Goal: Complete application form

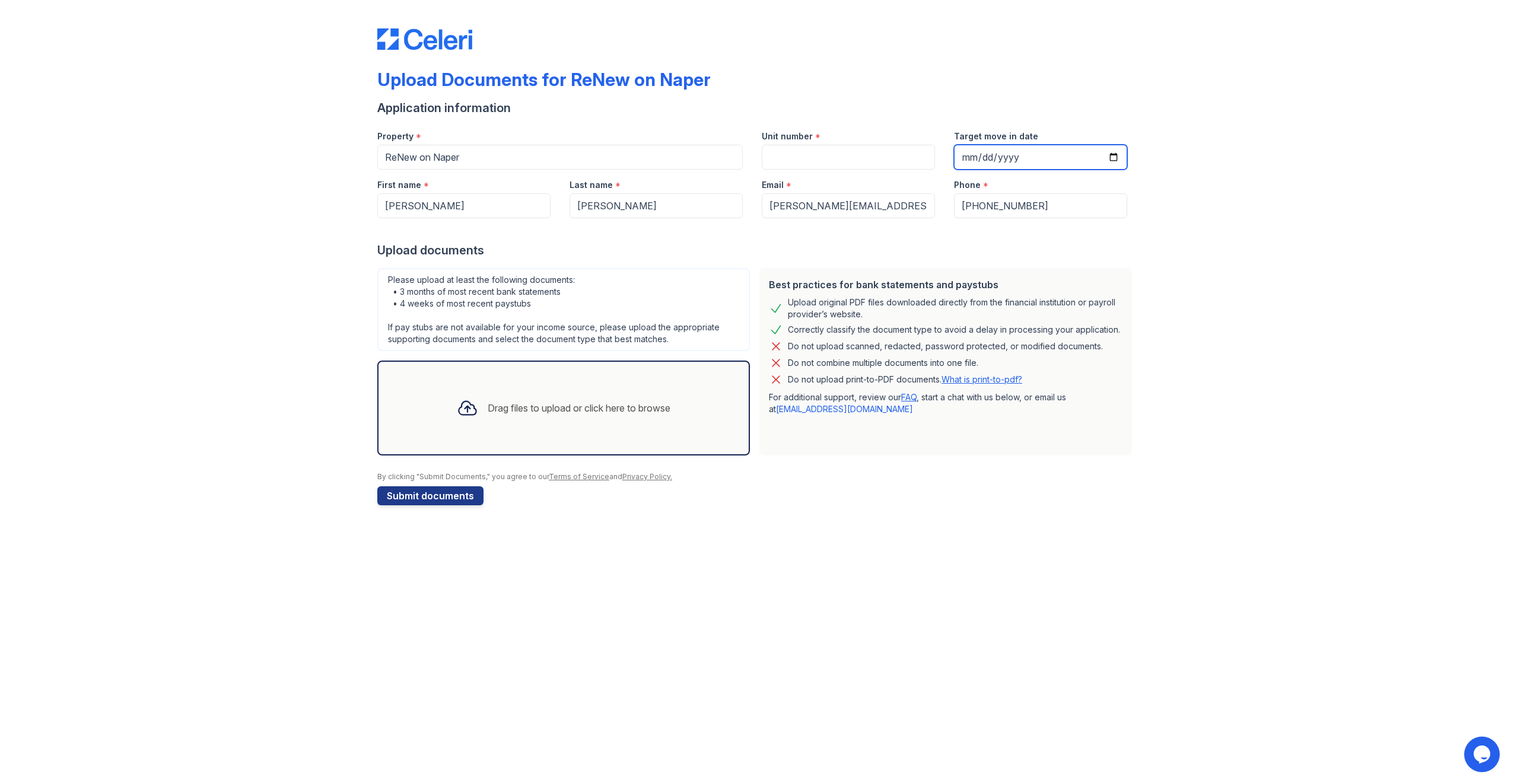
click at [1117, 158] on input "Target move in date" at bounding box center [1041, 157] width 173 height 25
type input "2025-10-08"
click at [801, 158] on input "Unit number" at bounding box center [848, 157] width 173 height 25
type input "9"
click at [547, 405] on div "Drag files to upload or click here to browse" at bounding box center [579, 408] width 183 height 14
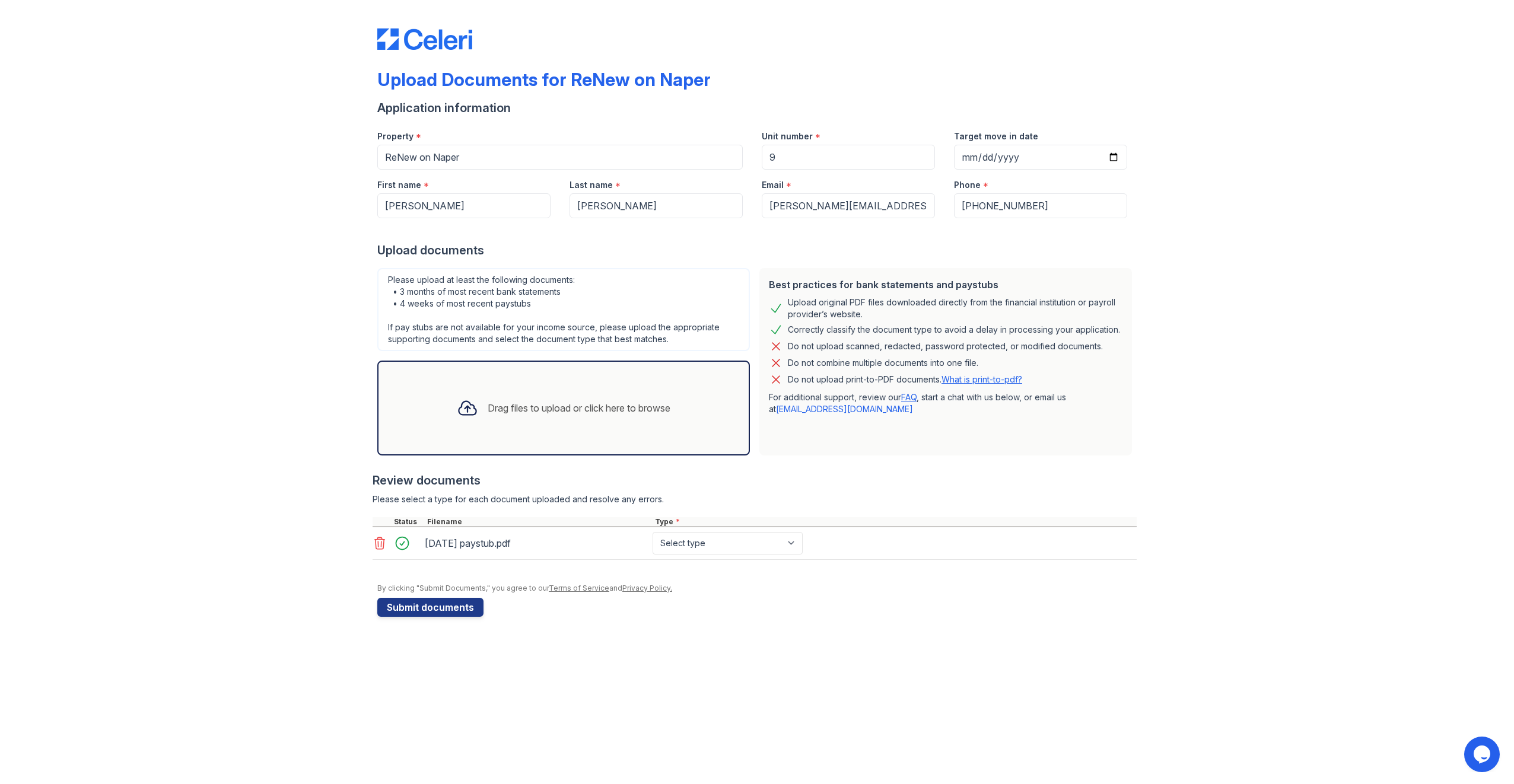
click at [574, 403] on div "Drag files to upload or click here to browse" at bounding box center [579, 408] width 183 height 14
click at [525, 408] on div "Drag files to upload or click here to browse" at bounding box center [579, 408] width 183 height 14
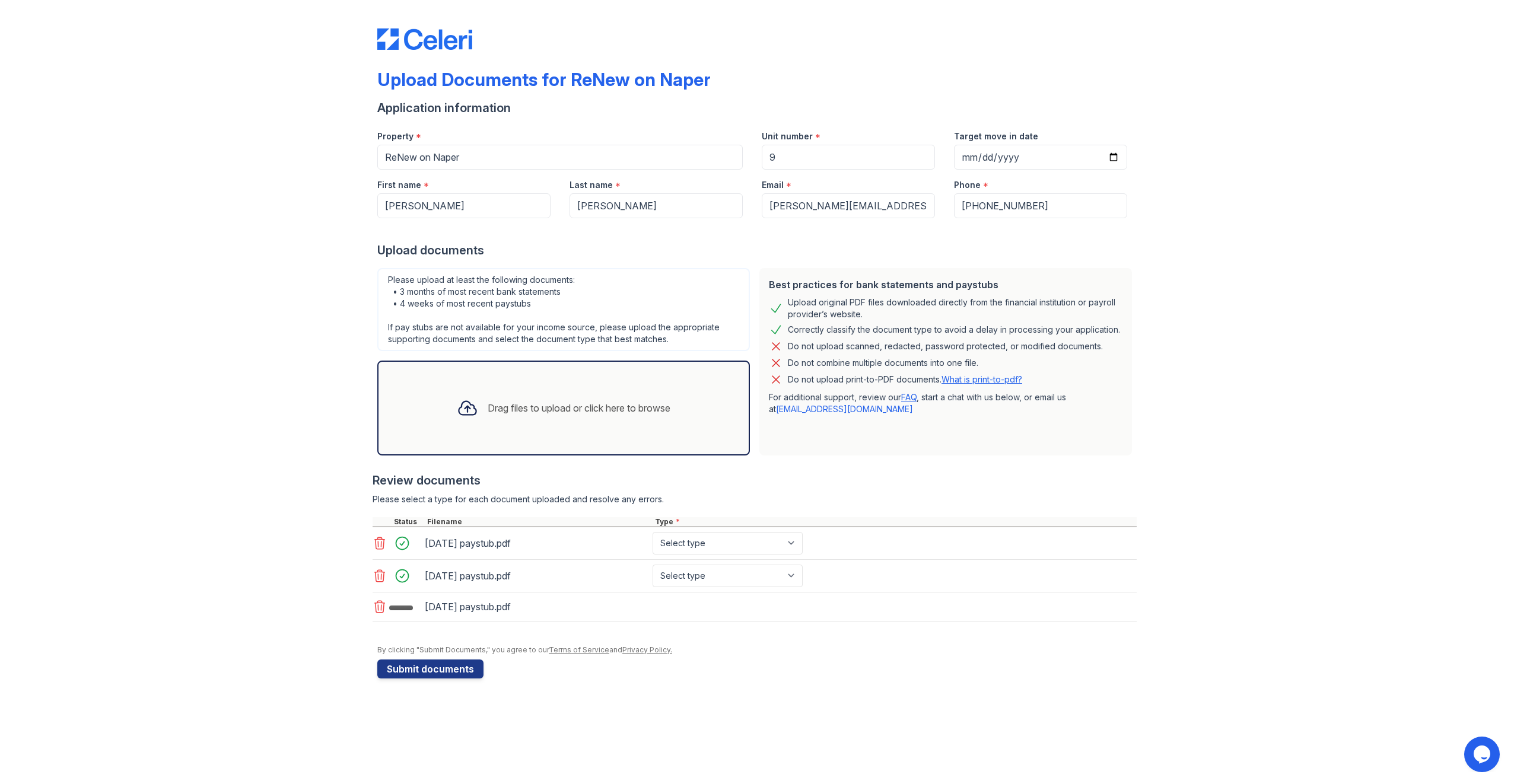
click at [530, 407] on div "Drag files to upload or click here to browse" at bounding box center [579, 408] width 183 height 14
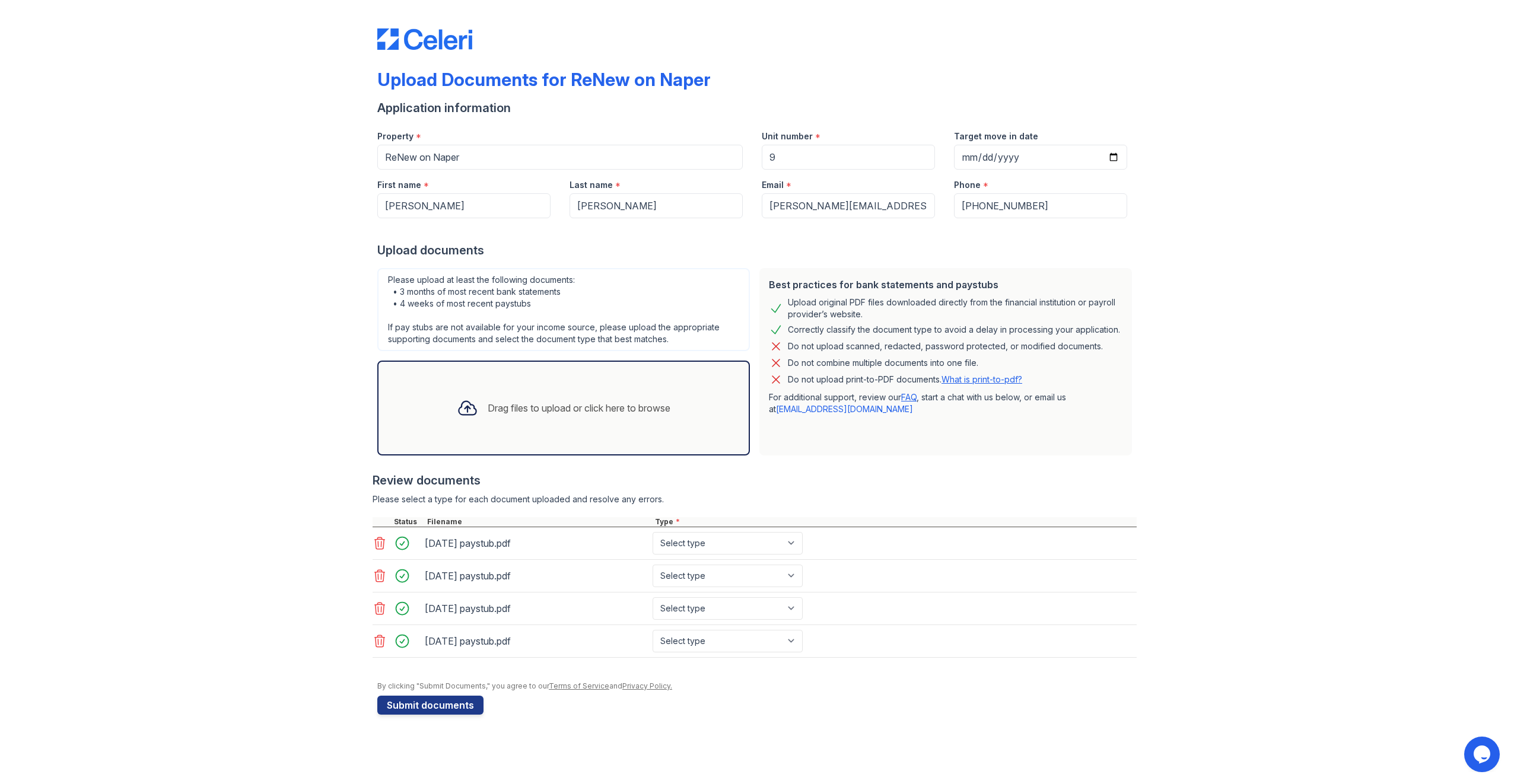
click at [376, 606] on icon at bounding box center [379, 608] width 14 height 14
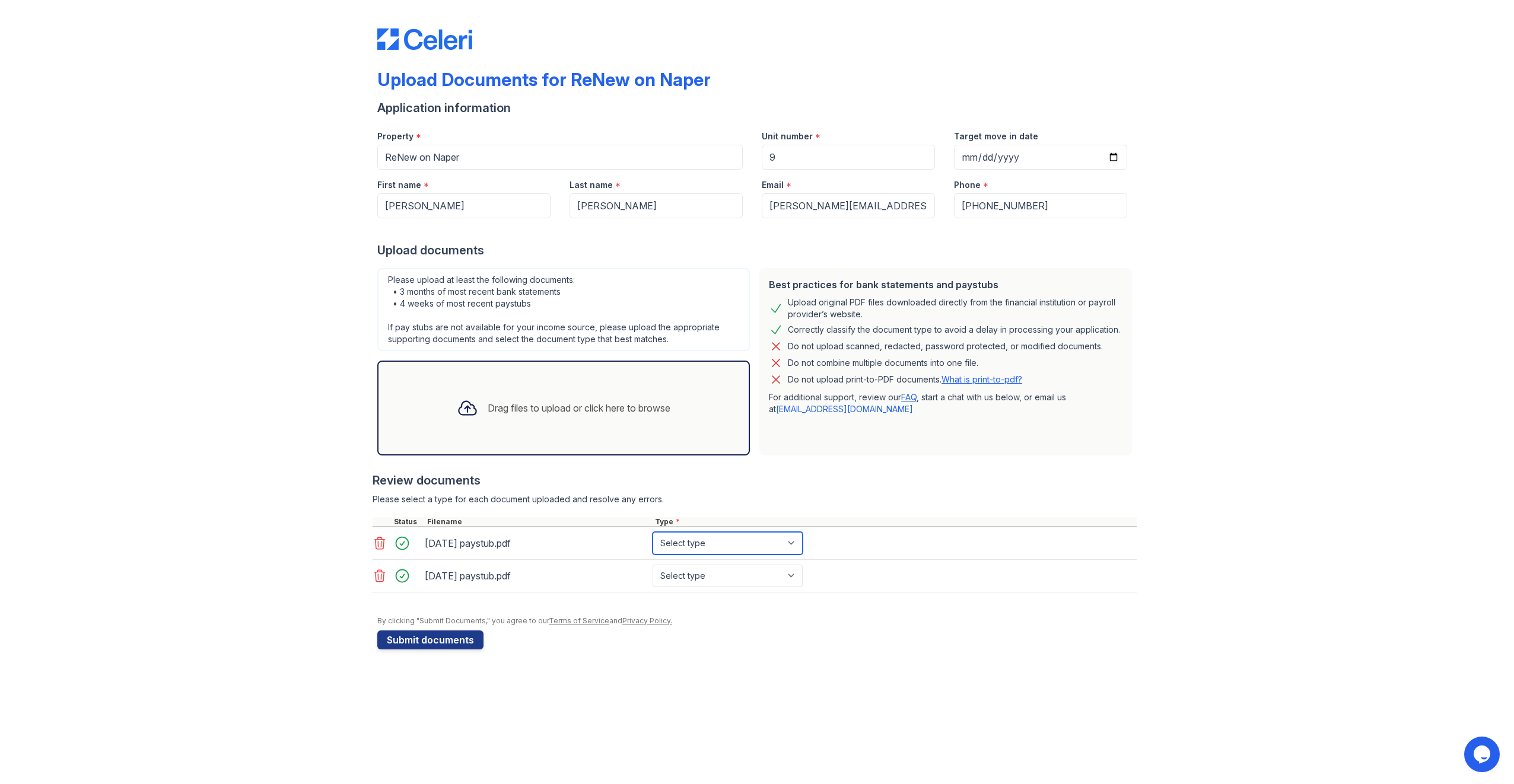
click at [796, 544] on select "Select type Paystub Bank Statement Offer Letter Tax Documents Benefit Award Let…" at bounding box center [728, 544] width 150 height 23
select select "paystub"
click at [653, 532] on select "Select type Paystub Bank Statement Offer Letter Tax Documents Benefit Award Let…" at bounding box center [728, 544] width 150 height 23
click at [792, 571] on select "Select type Paystub Bank Statement Offer Letter Tax Documents Benefit Award Let…" at bounding box center [728, 576] width 150 height 23
select select "paystub"
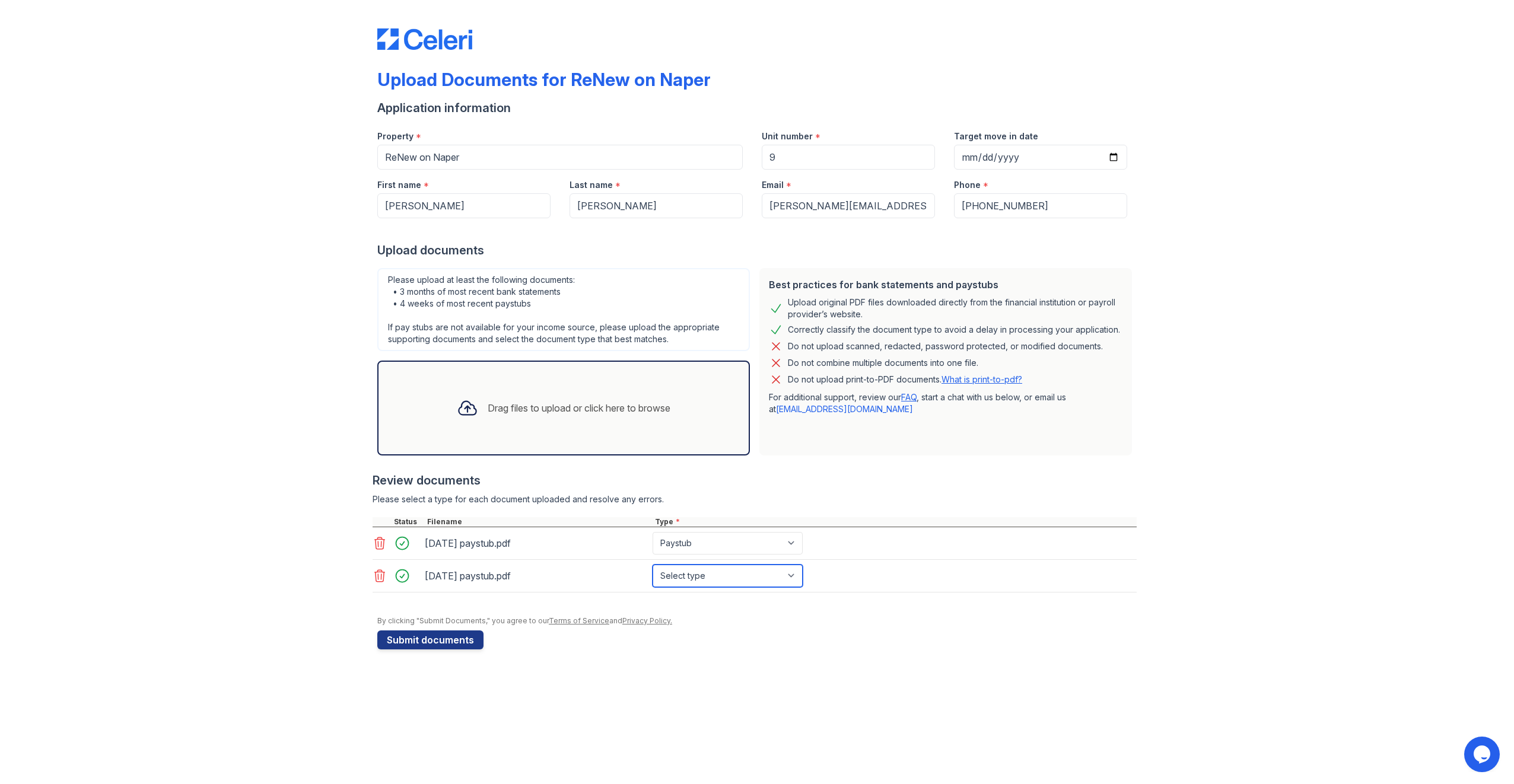
click at [653, 565] on select "Select type Paystub Bank Statement Offer Letter Tax Documents Benefit Award Let…" at bounding box center [728, 576] width 150 height 23
click at [550, 404] on div "Drag files to upload or click here to browse" at bounding box center [579, 408] width 183 height 14
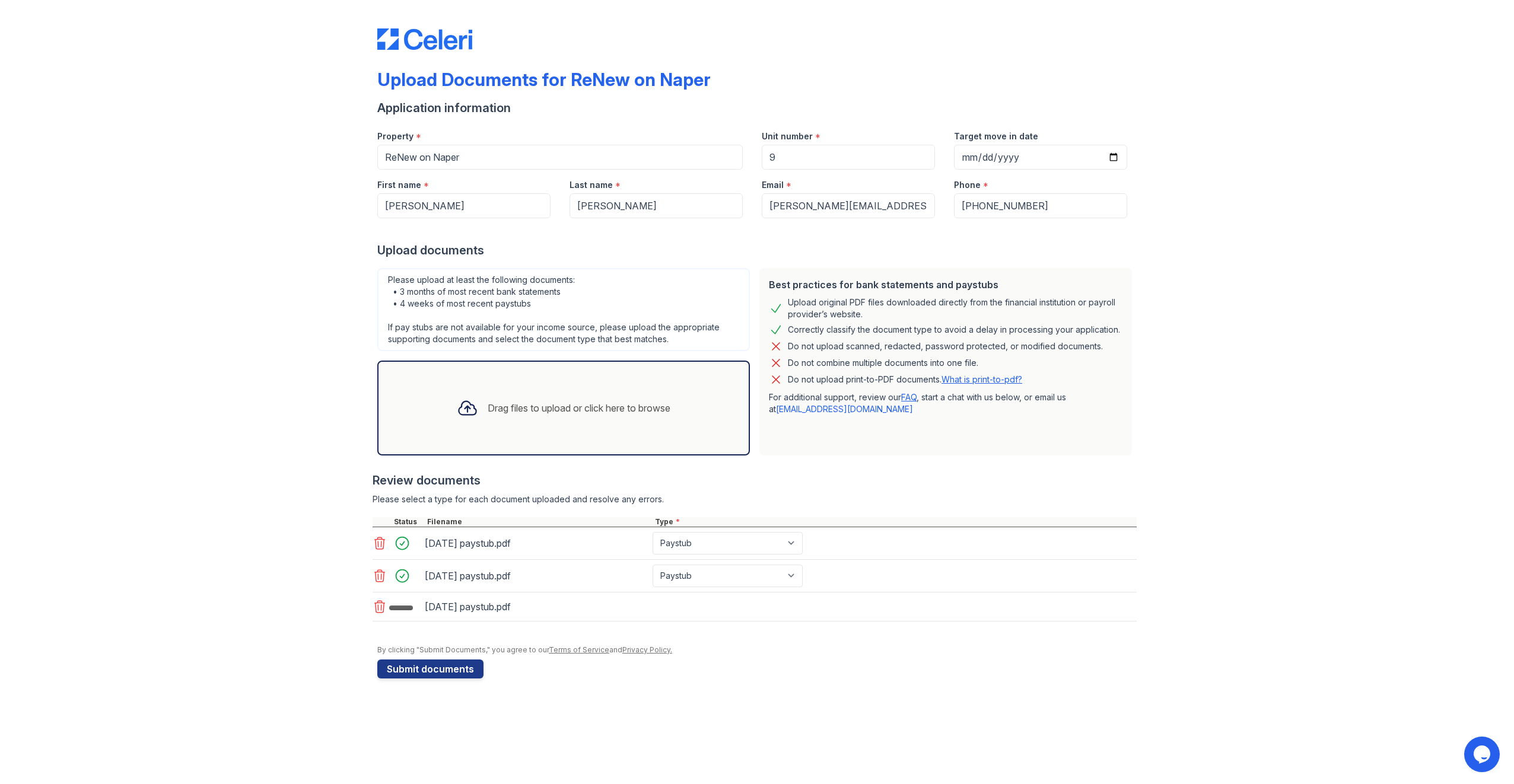
click at [617, 406] on div "Drag files to upload or click here to browse" at bounding box center [579, 408] width 183 height 14
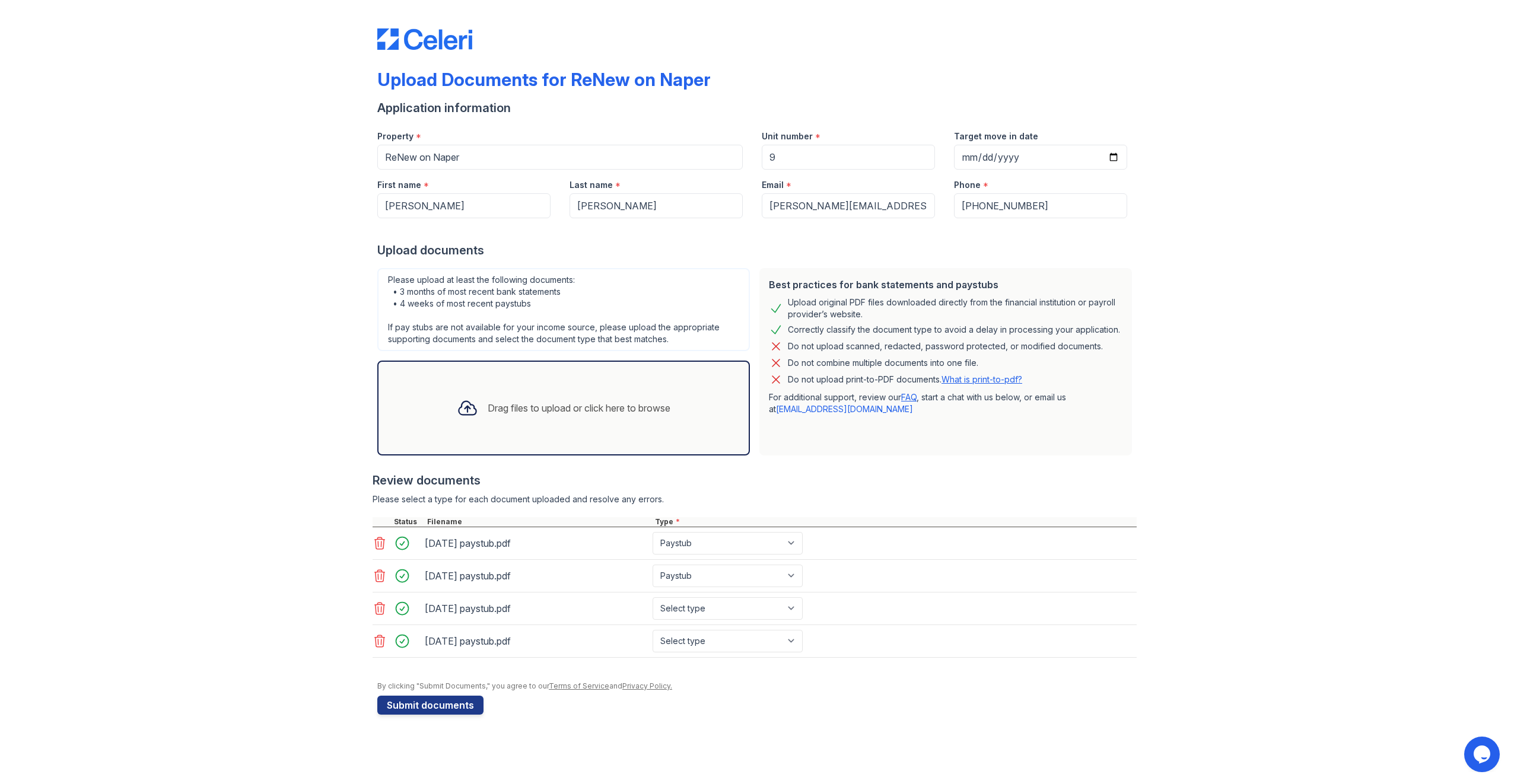
click at [558, 412] on div "Drag files to upload or click here to browse" at bounding box center [579, 408] width 183 height 14
click at [551, 409] on div "Drag files to upload or click here to browse" at bounding box center [579, 408] width 183 height 14
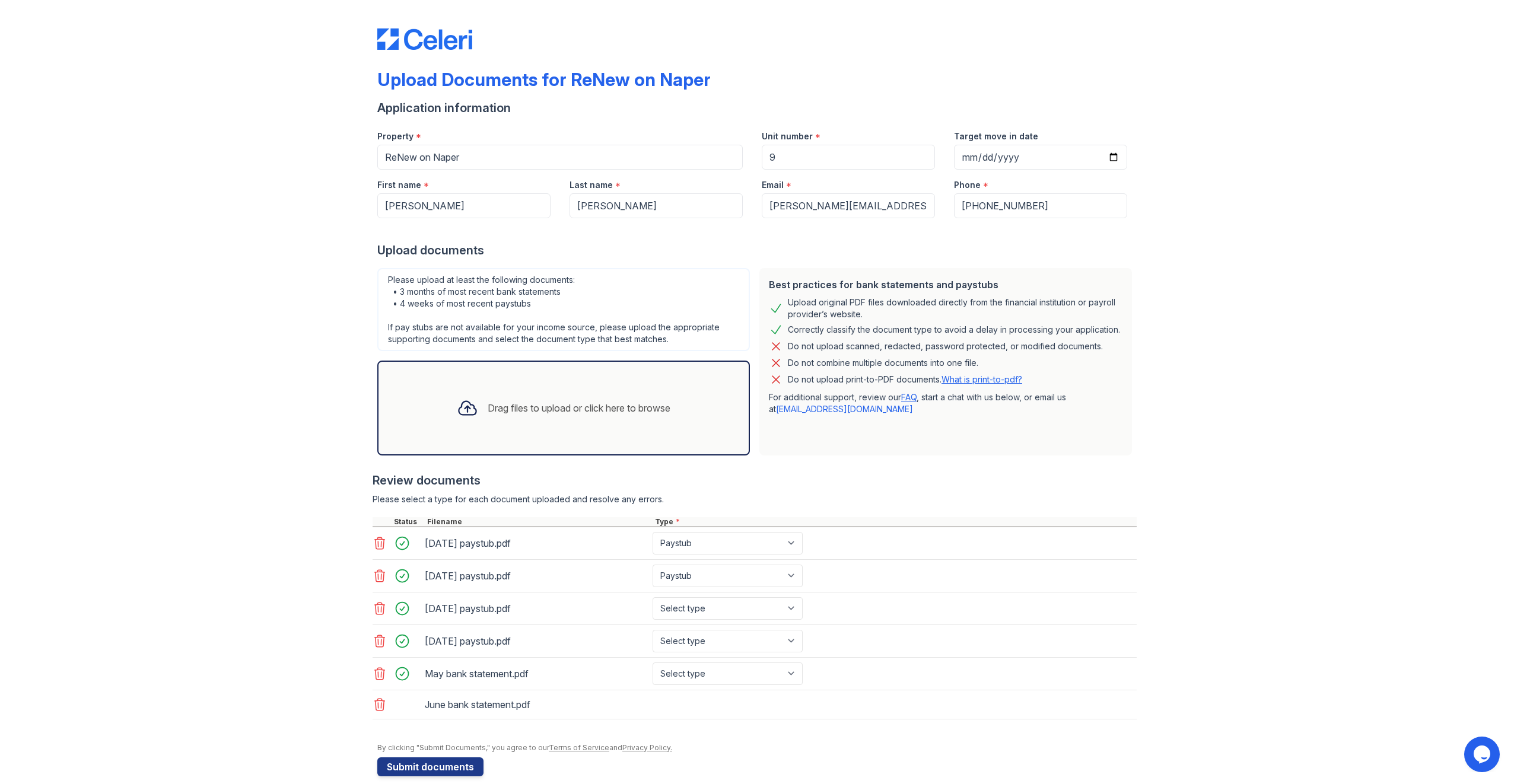
click at [538, 407] on div "Drag files to upload or click here to browse" at bounding box center [579, 408] width 183 height 14
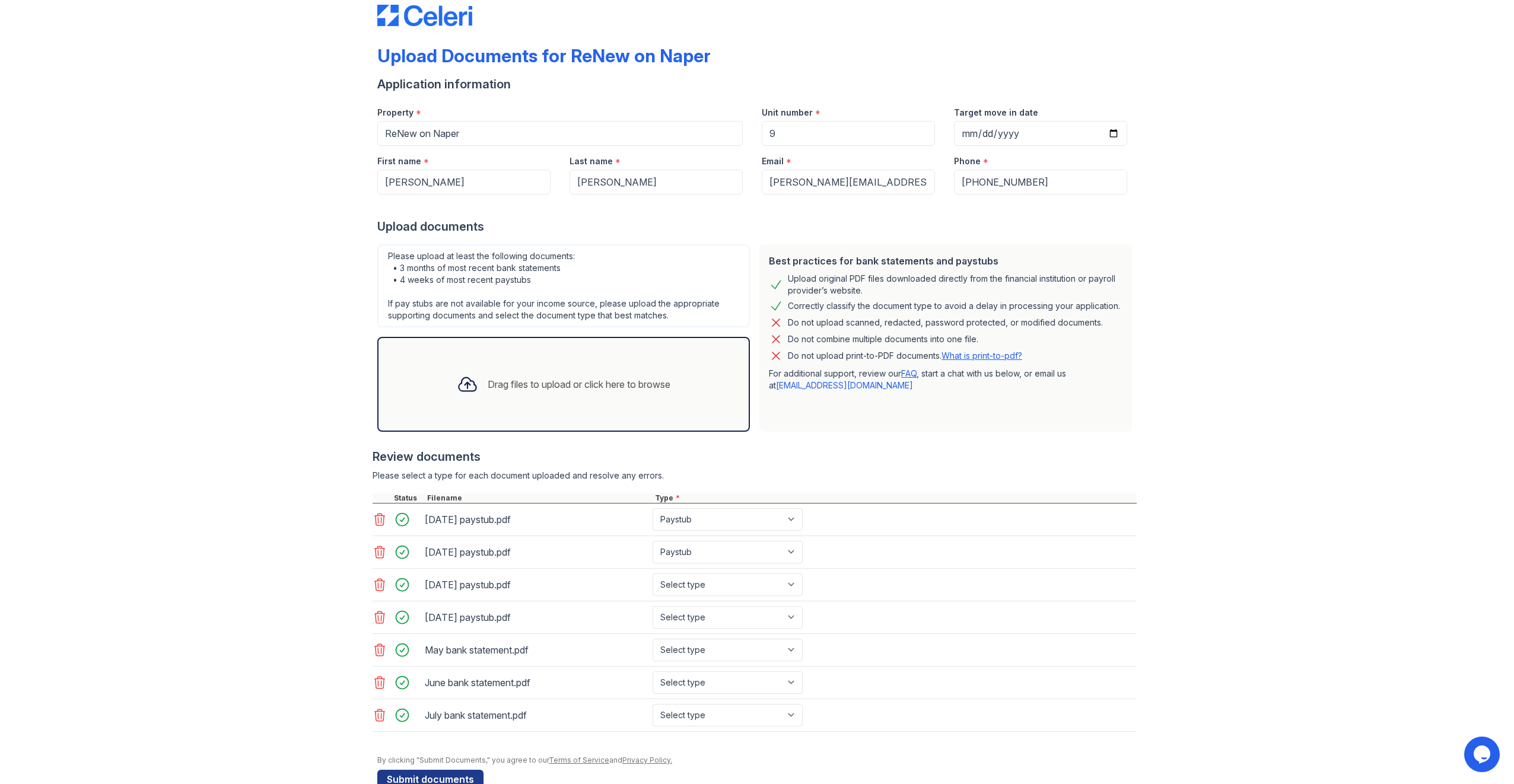
scroll to position [47, 0]
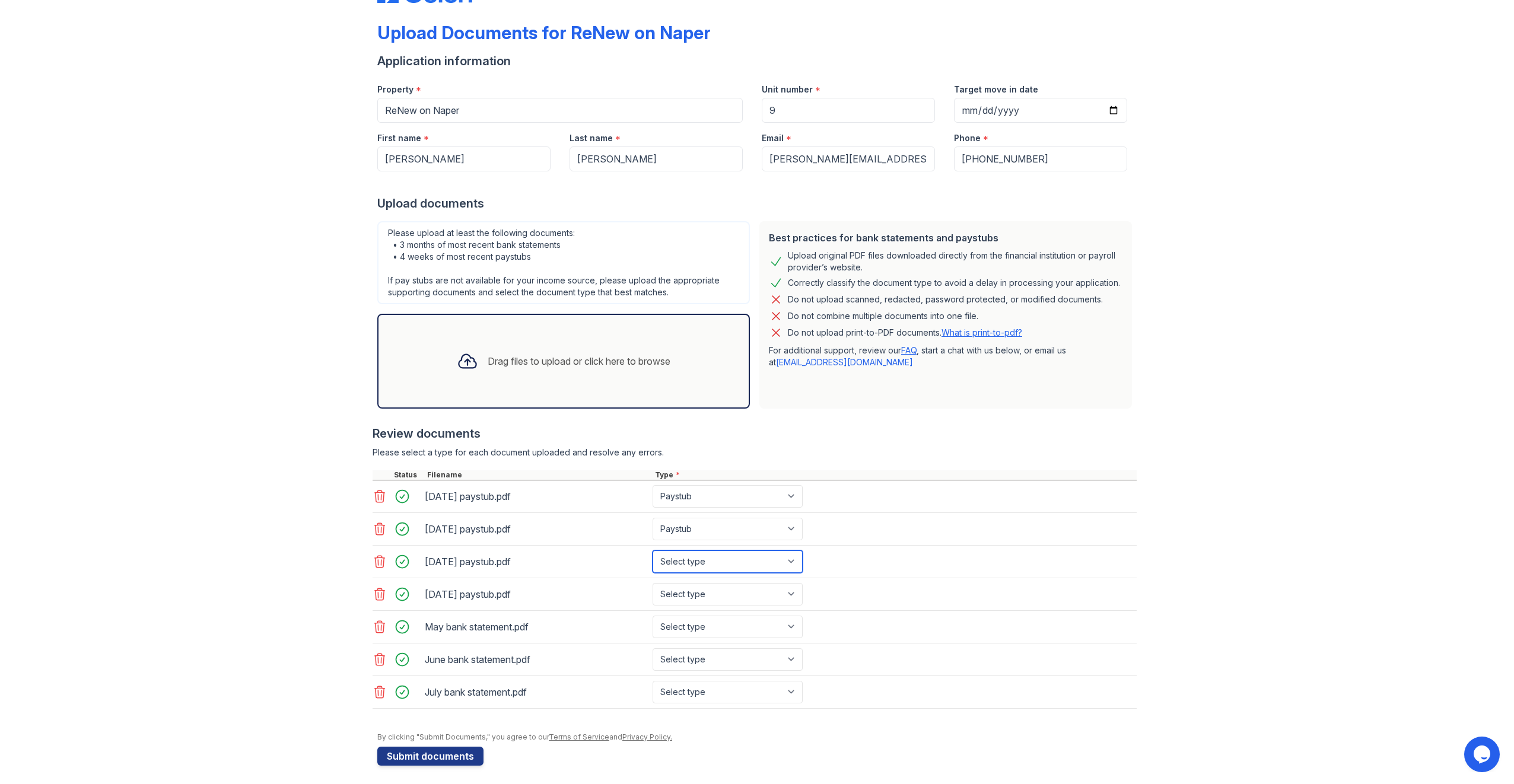
click at [789, 553] on select "Select type Paystub Bank Statement Offer Letter Tax Documents Benefit Award Let…" at bounding box center [728, 562] width 150 height 23
select select "paystub"
click at [653, 551] on select "Select type Paystub Bank Statement Offer Letter Tax Documents Benefit Award Let…" at bounding box center [728, 562] width 150 height 23
click at [790, 589] on select "Select type Paystub Bank Statement Offer Letter Tax Documents Benefit Award Let…" at bounding box center [728, 594] width 150 height 23
select select "paystub"
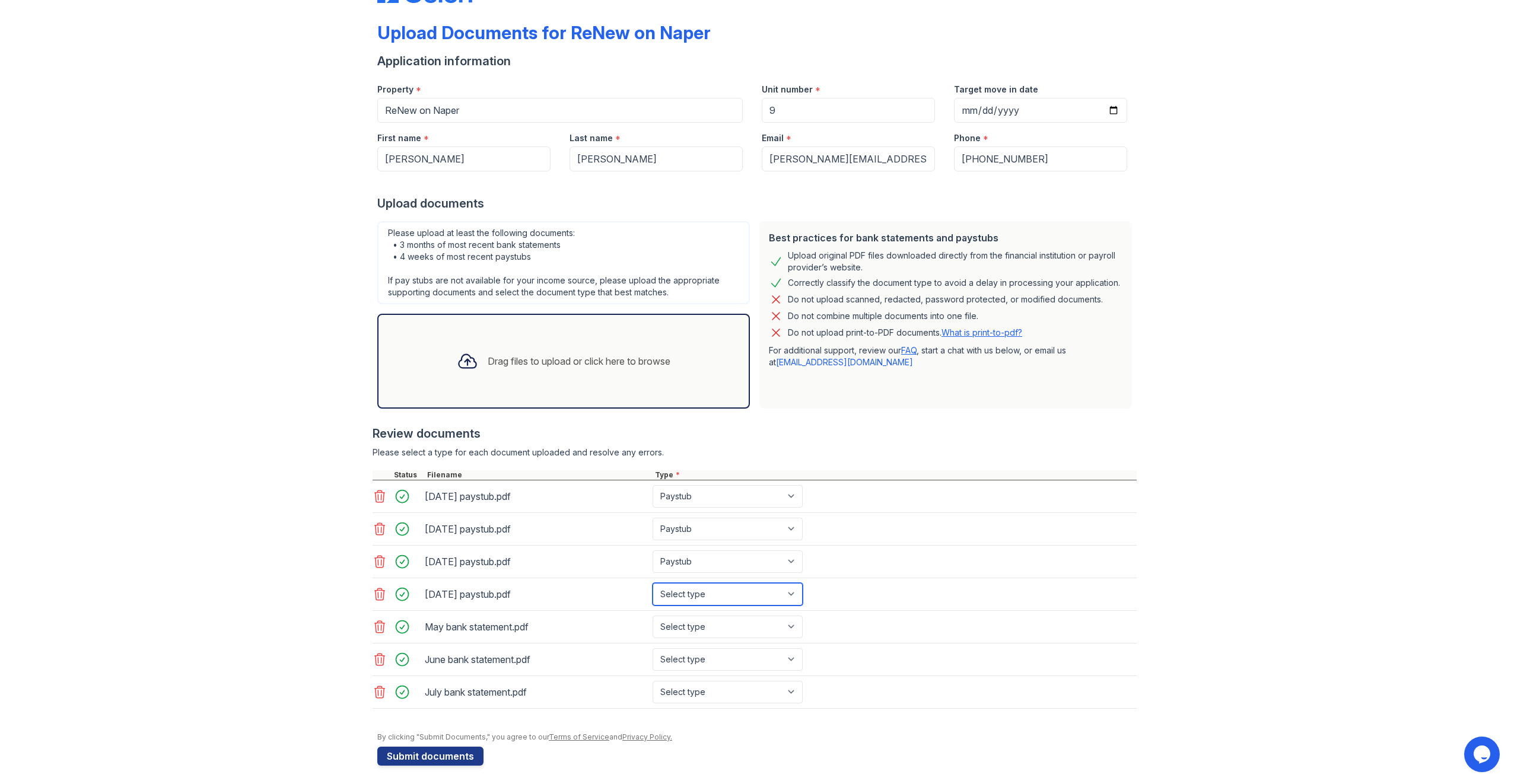
click at [653, 583] on select "Select type Paystub Bank Statement Offer Letter Tax Documents Benefit Award Let…" at bounding box center [728, 594] width 150 height 23
click at [781, 629] on select "Select type Paystub Bank Statement Offer Letter Tax Documents Benefit Award Let…" at bounding box center [728, 627] width 150 height 23
select select "bank_statement"
click at [653, 616] on select "Select type Paystub Bank Statement Offer Letter Tax Documents Benefit Award Let…" at bounding box center [728, 627] width 150 height 23
click at [772, 653] on select "Select type Paystub Bank Statement Offer Letter Tax Documents Benefit Award Let…" at bounding box center [728, 660] width 150 height 23
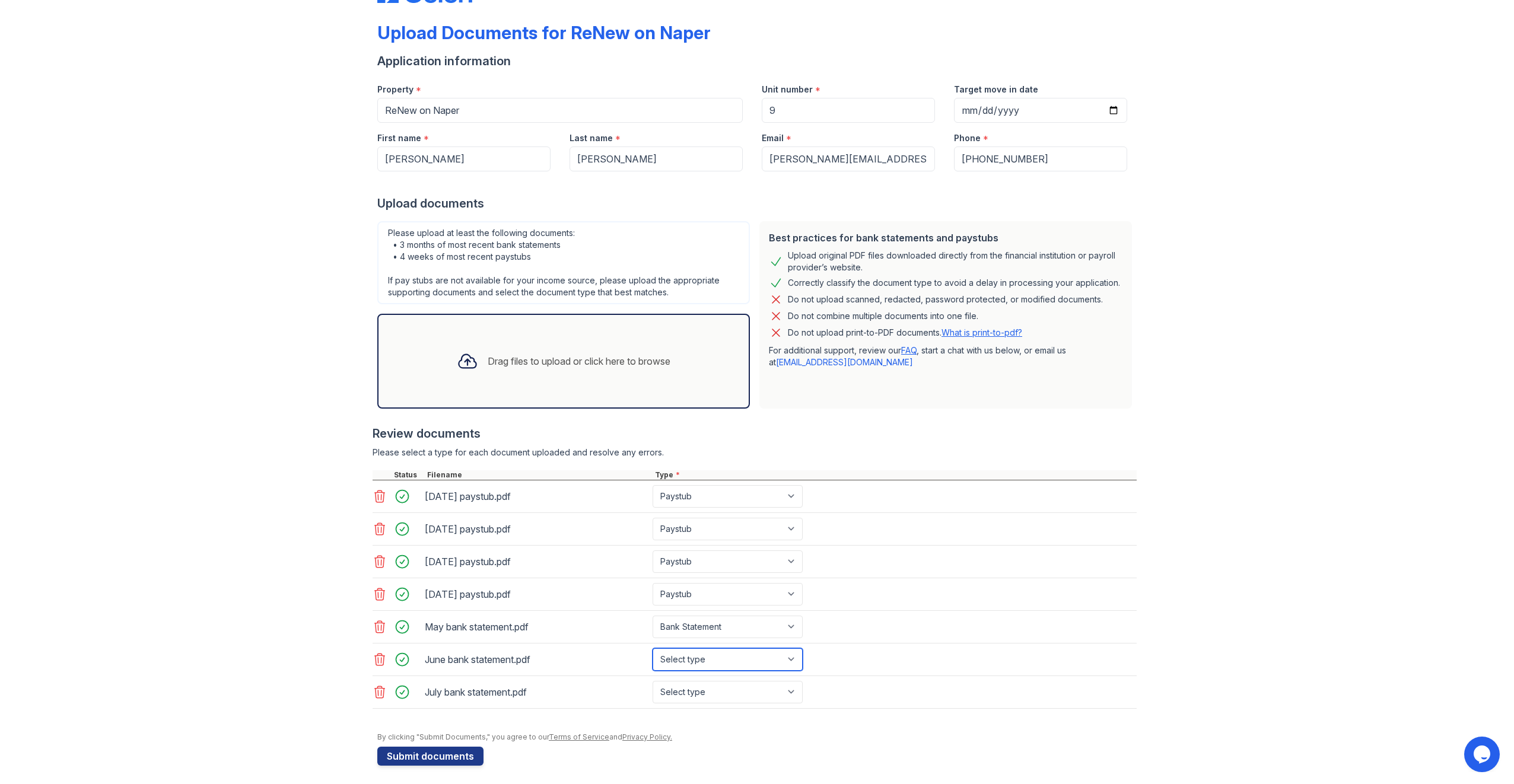
select select "bank_statement"
click at [653, 648] on select "Select type Paystub Bank Statement Offer Letter Tax Documents Benefit Award Let…" at bounding box center [728, 660] width 150 height 23
click at [760, 688] on select "Select type Paystub Bank Statement Offer Letter Tax Documents Benefit Award Let…" at bounding box center [728, 692] width 150 height 23
select select "bank_statement"
click at [653, 681] on select "Select type Paystub Bank Statement Offer Letter Tax Documents Benefit Award Let…" at bounding box center [728, 692] width 150 height 23
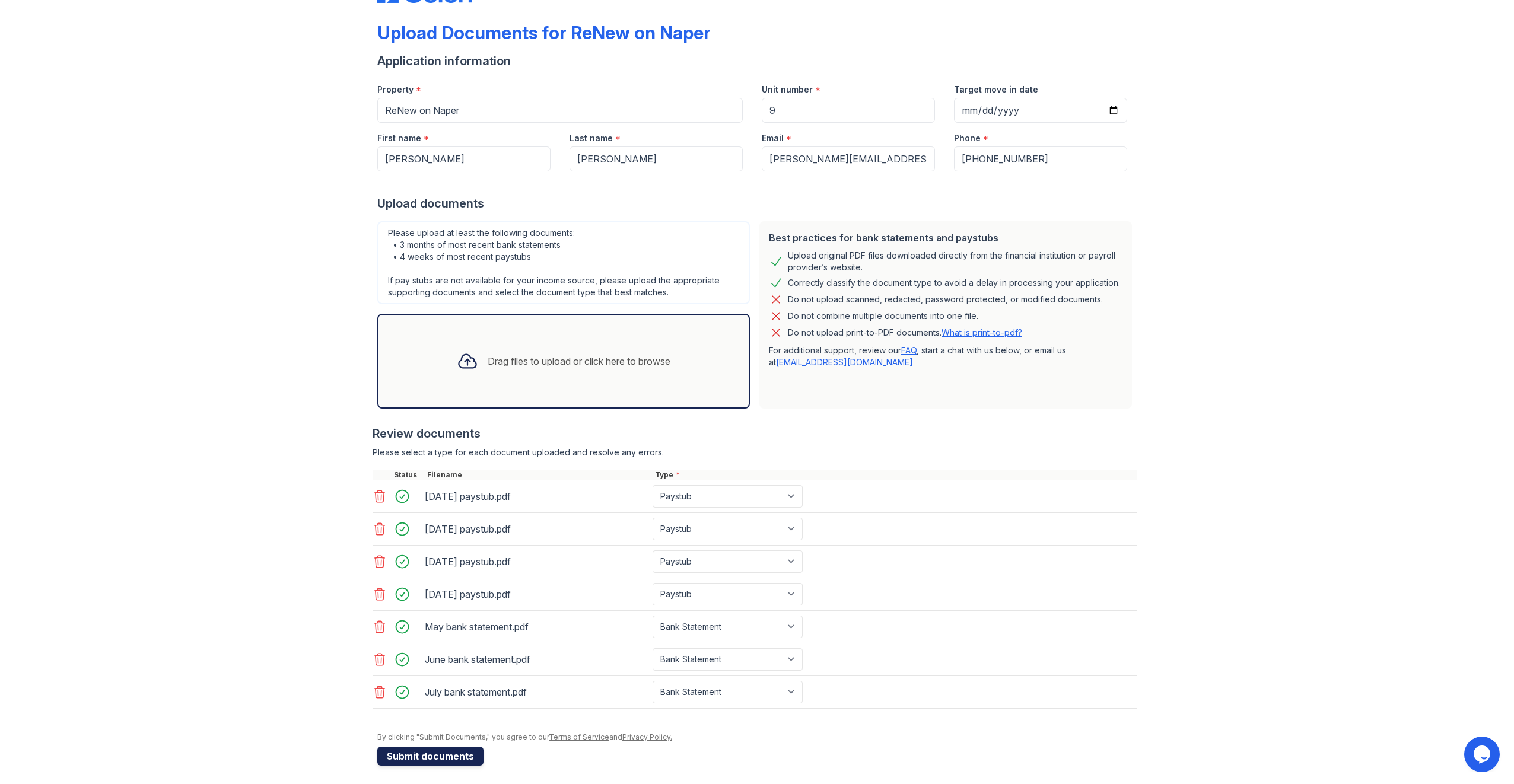
click at [440, 752] on button "Submit documents" at bounding box center [430, 756] width 106 height 19
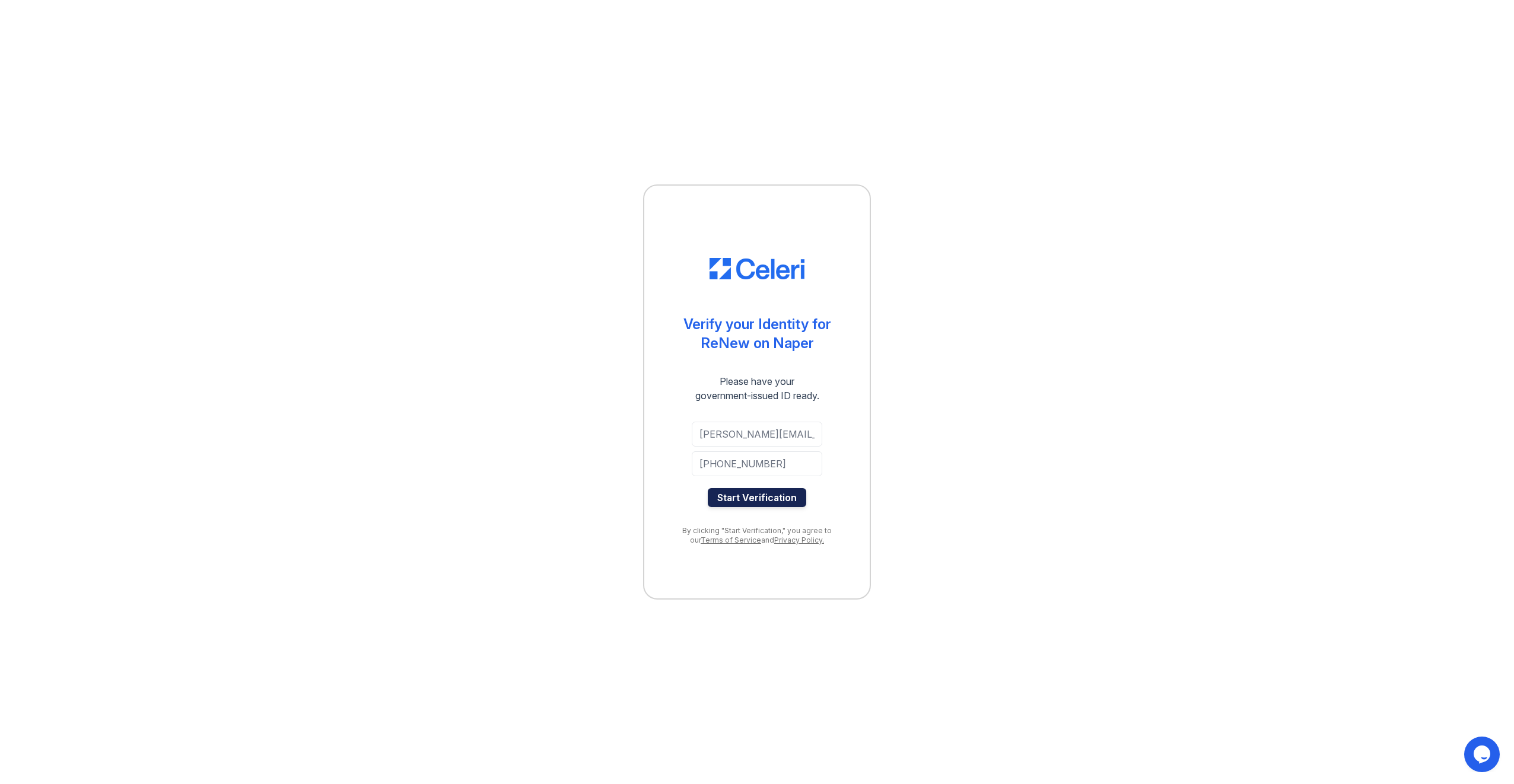
click at [772, 497] on button "Start Verification" at bounding box center [757, 498] width 98 height 19
click at [759, 500] on button "Start Verification" at bounding box center [757, 498] width 98 height 19
